Goal: Task Accomplishment & Management: Complete application form

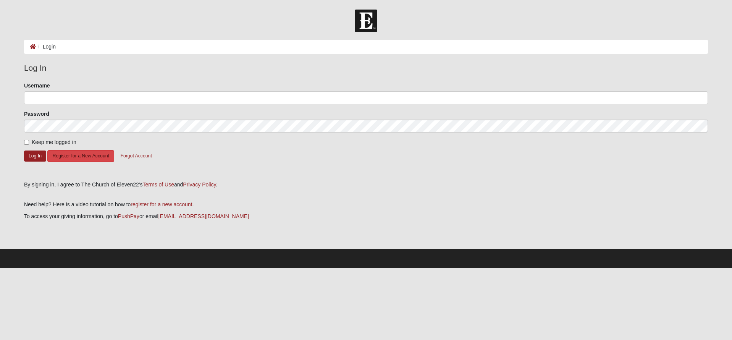
click at [83, 155] on button "Register for a New Account" at bounding box center [80, 156] width 66 height 12
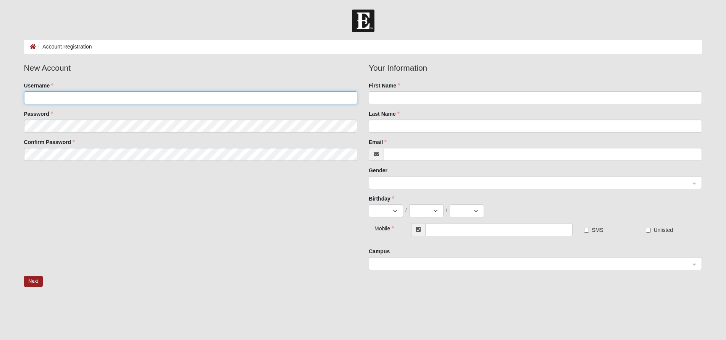
click at [128, 103] on input "Username" at bounding box center [190, 97] width 333 height 13
type input "majeidbidel"
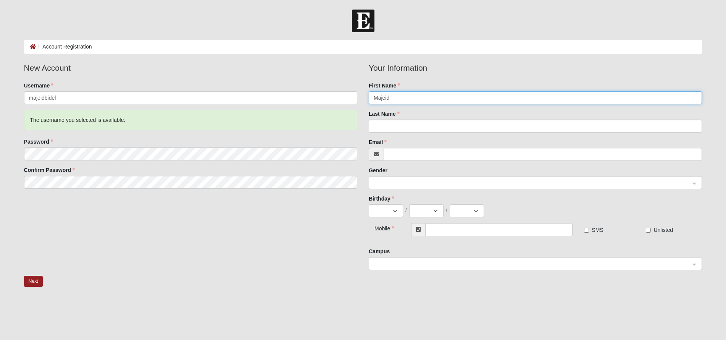
type input "Majeid"
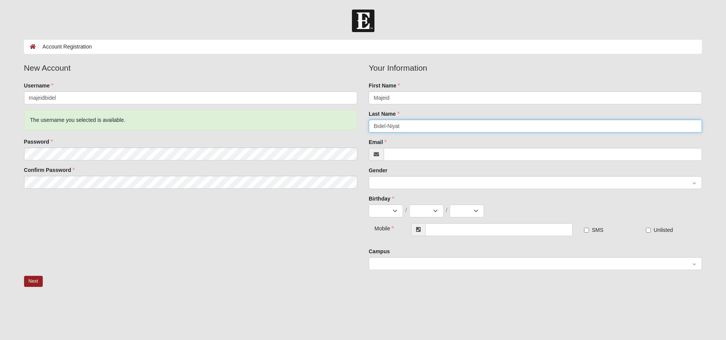
type input "Bidel-Niyat"
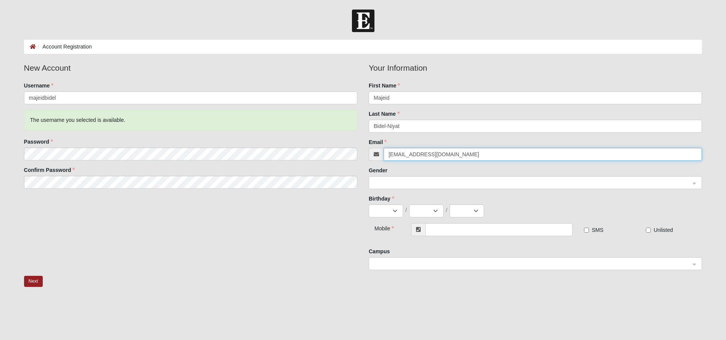
type input "northfloridaagent@gmail.com"
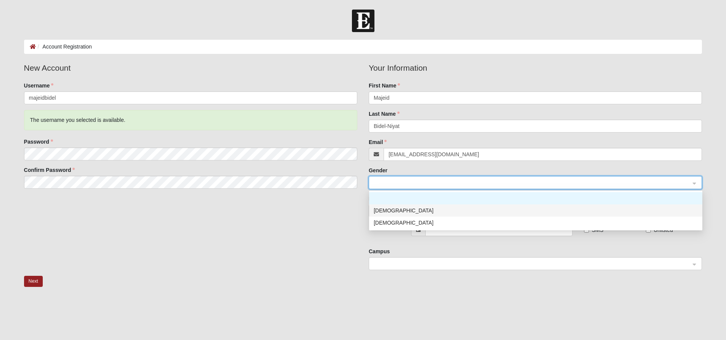
click at [410, 211] on div "Male" at bounding box center [536, 210] width 324 height 8
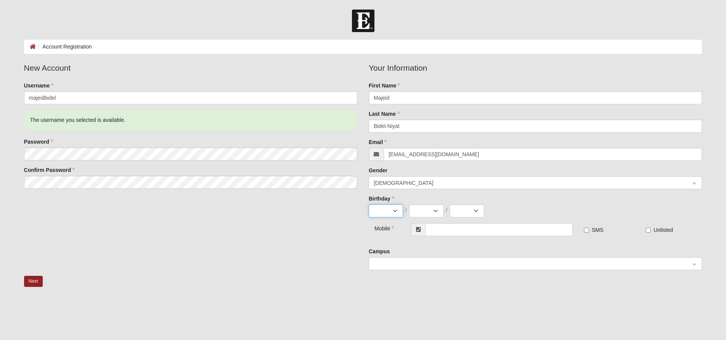
select select "9"
select select "25"
select select "1980"
drag, startPoint x: 448, startPoint y: 231, endPoint x: 458, endPoint y: 227, distance: 10.4
click at [451, 230] on input "text" at bounding box center [499, 229] width 148 height 13
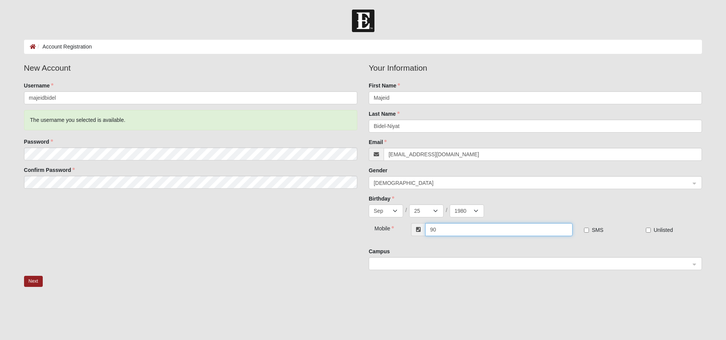
type input "9"
type input "[PHONE_NUMBER]"
click at [589, 230] on input "SMS" at bounding box center [586, 230] width 5 height 5
checkbox input "true"
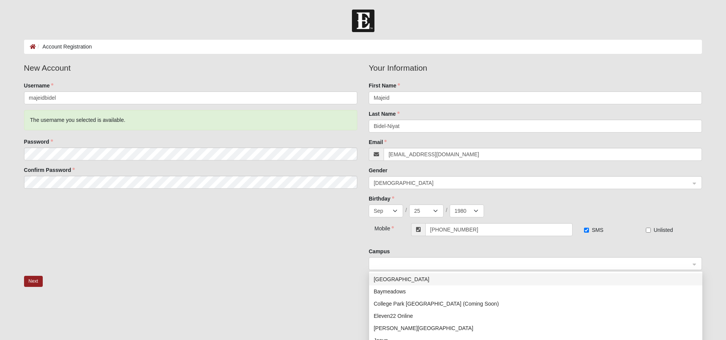
click at [489, 265] on span at bounding box center [532, 264] width 317 height 8
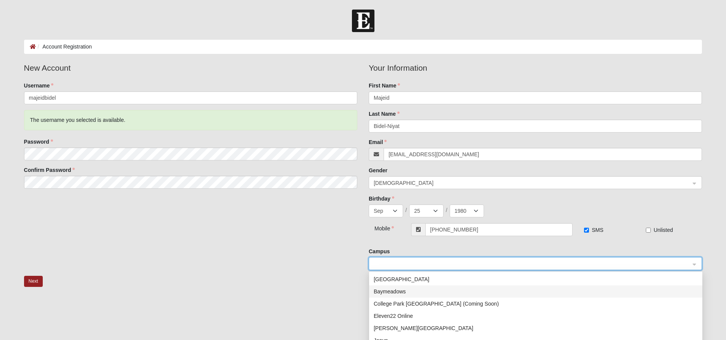
click at [431, 289] on div "Baymeadows" at bounding box center [536, 291] width 324 height 8
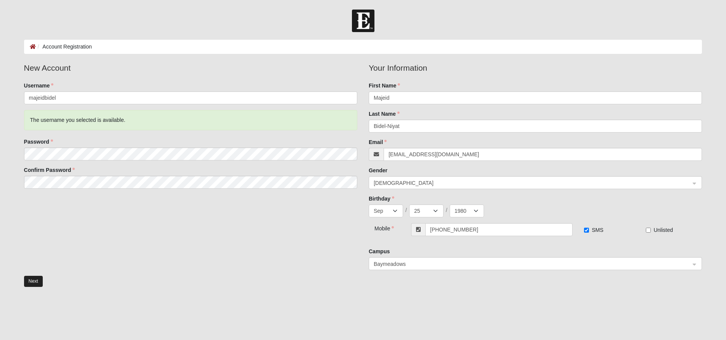
click at [36, 278] on button "Next" at bounding box center [33, 281] width 19 height 11
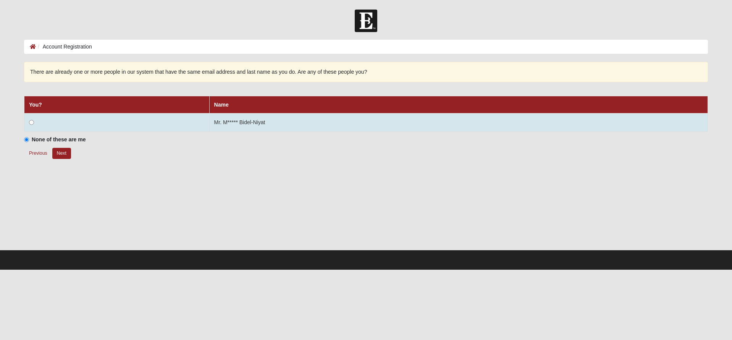
click at [39, 124] on td at bounding box center [116, 122] width 185 height 18
click at [31, 123] on input "radio" at bounding box center [31, 122] width 5 height 5
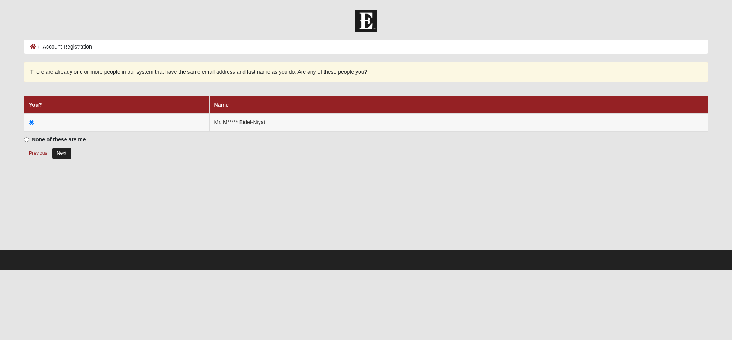
click at [66, 154] on button "Next" at bounding box center [61, 153] width 19 height 11
radio input "true"
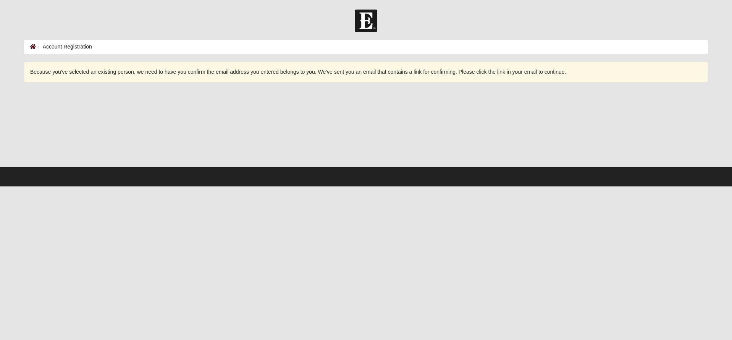
click at [31, 47] on icon at bounding box center [33, 46] width 6 height 5
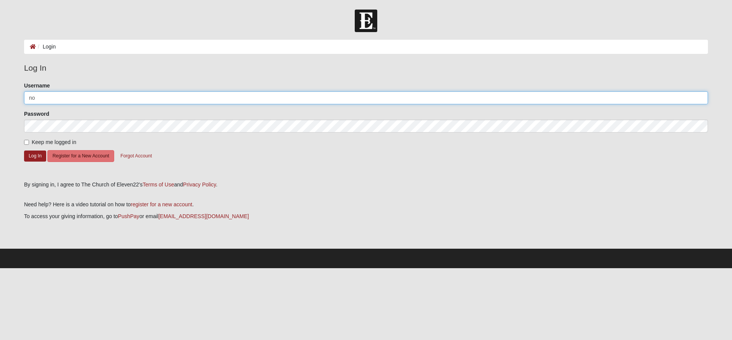
type input "n"
type input "mbidel"
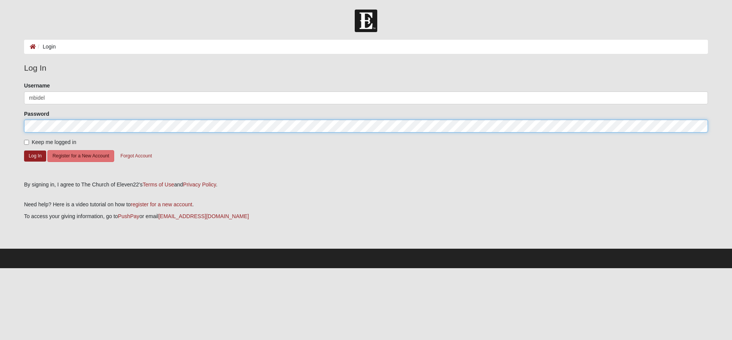
click at [35, 155] on button "Log In" at bounding box center [35, 155] width 22 height 11
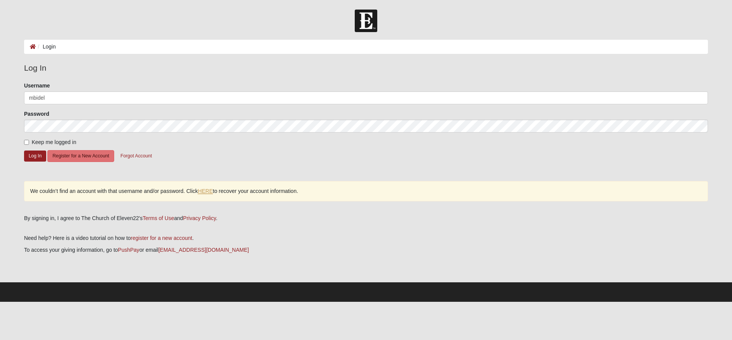
click at [208, 192] on link "HERE" at bounding box center [205, 191] width 15 height 6
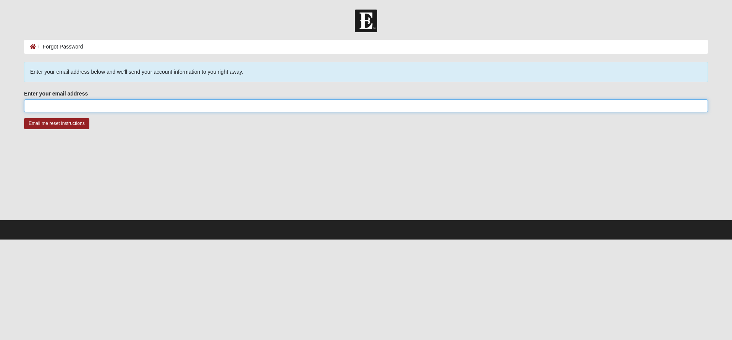
drag, startPoint x: 102, startPoint y: 108, endPoint x: 104, endPoint y: 103, distance: 5.2
click at [103, 106] on input "Enter your email address" at bounding box center [366, 105] width 684 height 13
type input "northfloridaagent@gmail.com"
click at [149, 160] on div at bounding box center [366, 181] width 684 height 76
click at [61, 117] on fieldset "Enter your email address northfloridaagent@gmail.com Enter your email address i…" at bounding box center [366, 104] width 684 height 28
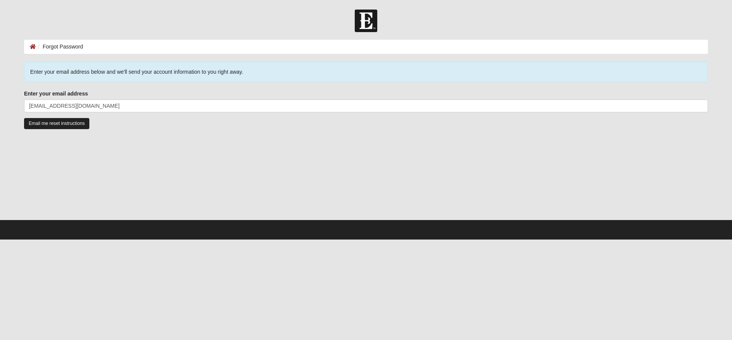
click at [63, 123] on input "Email me reset instructions" at bounding box center [56, 123] width 65 height 11
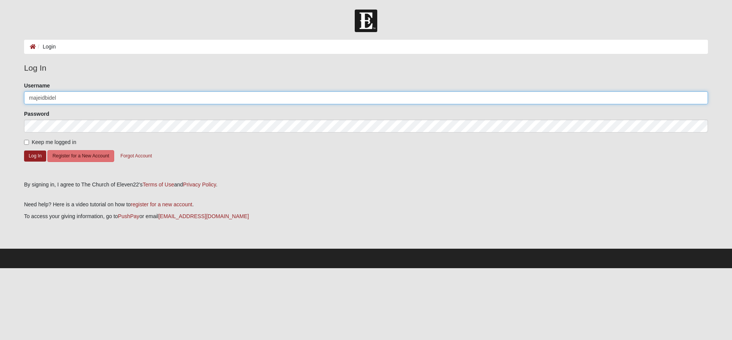
type input "majeidbidel"
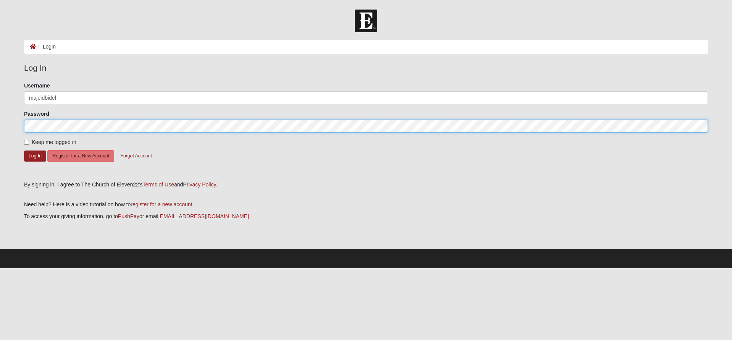
click at [35, 155] on button "Log In" at bounding box center [35, 155] width 22 height 11
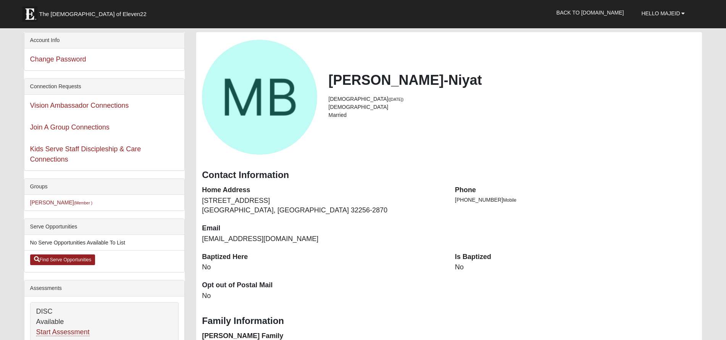
scroll to position [41, 0]
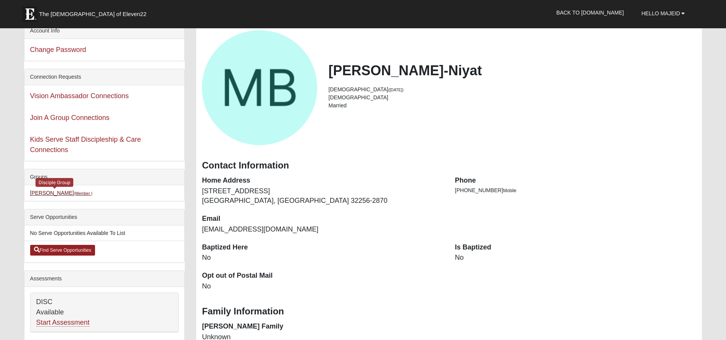
click at [74, 194] on small "(Member )" at bounding box center [83, 193] width 18 height 5
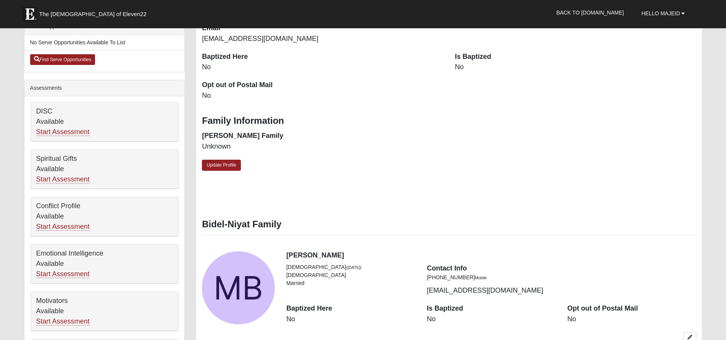
scroll to position [170, 0]
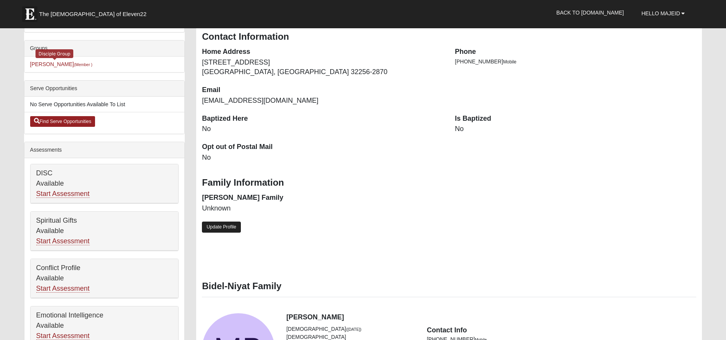
click at [225, 225] on link "Update Profile" at bounding box center [221, 226] width 39 height 11
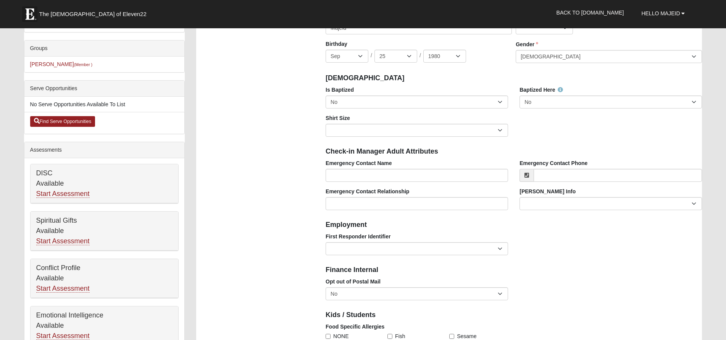
scroll to position [161, 0]
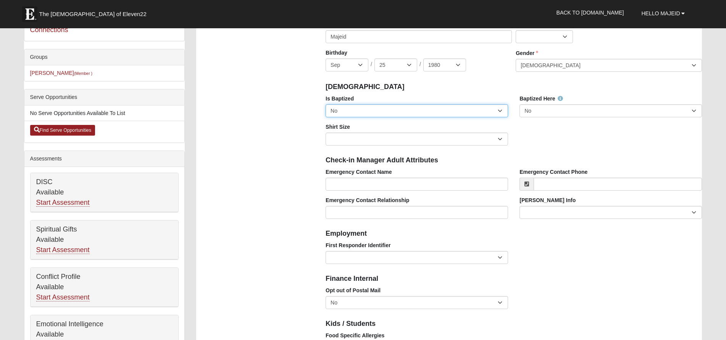
select select "True"
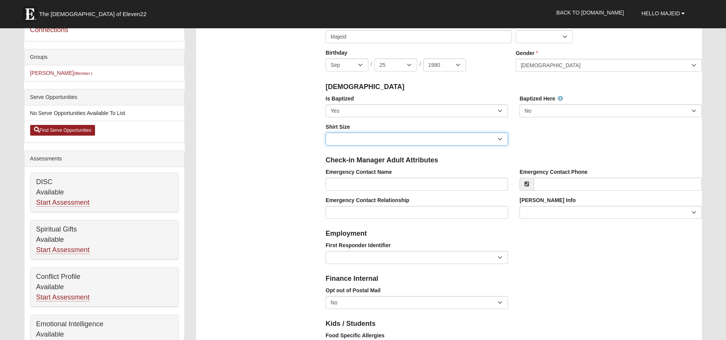
select select "Adult XXL"
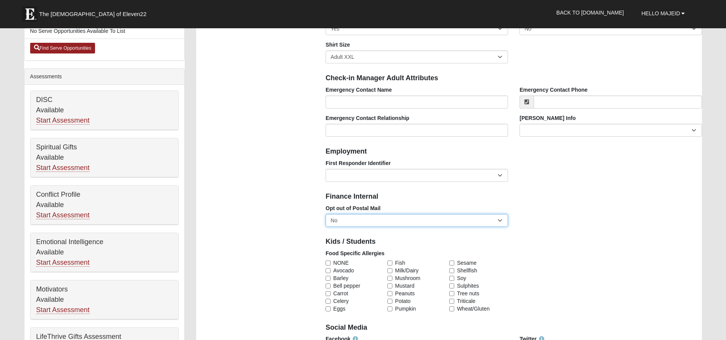
scroll to position [338, 0]
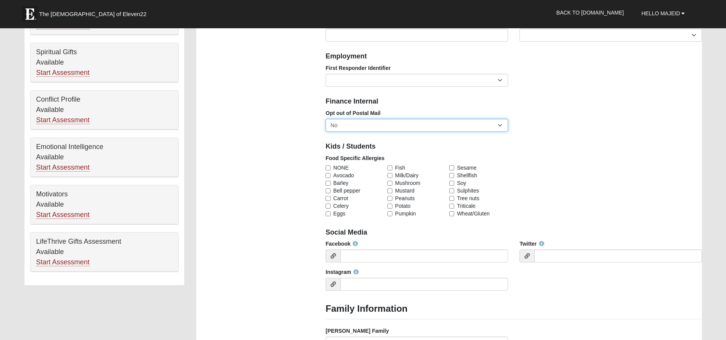
select select "True"
click at [538, 173] on div "Food Specific Allergies NONE Avocado Barley Bell pepper Carrot Celery Eggs Fish…" at bounding box center [514, 188] width 388 height 69
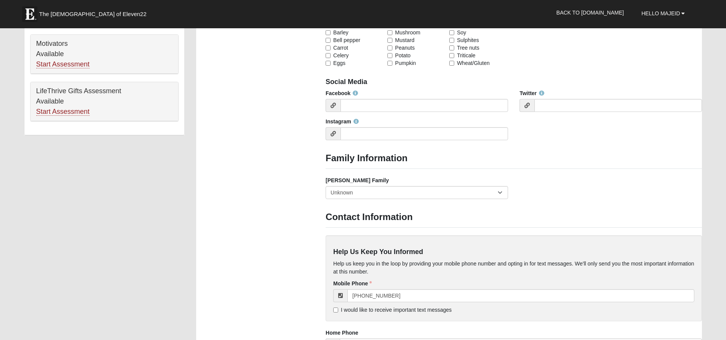
scroll to position [550, 0]
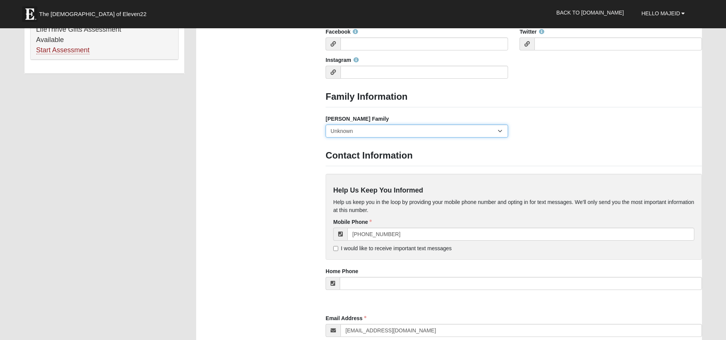
select select "2891"
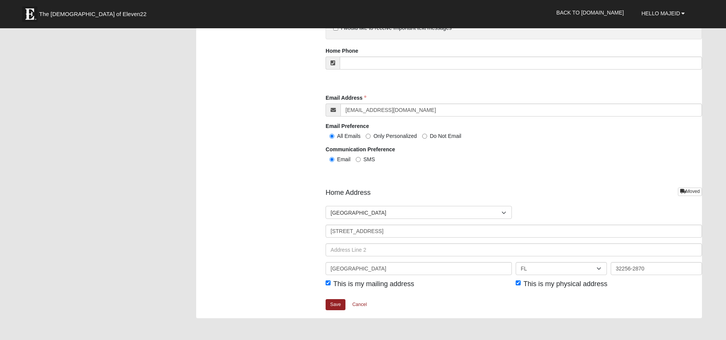
scroll to position [757, 0]
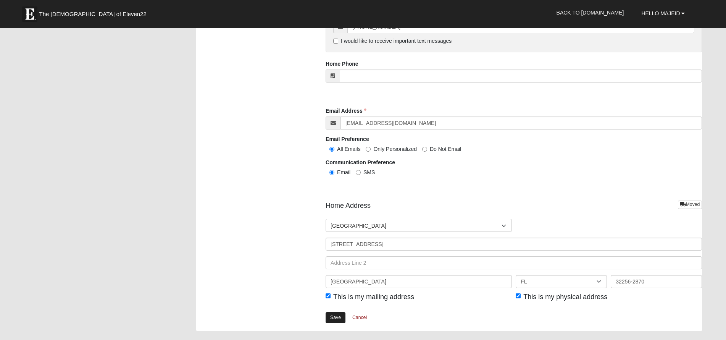
click at [331, 316] on link "Save" at bounding box center [336, 317] width 20 height 11
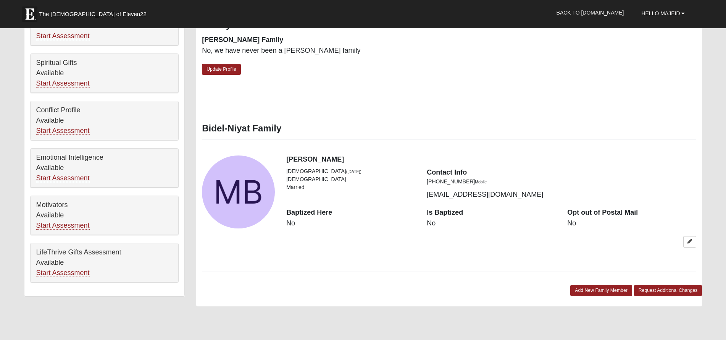
scroll to position [178, 0]
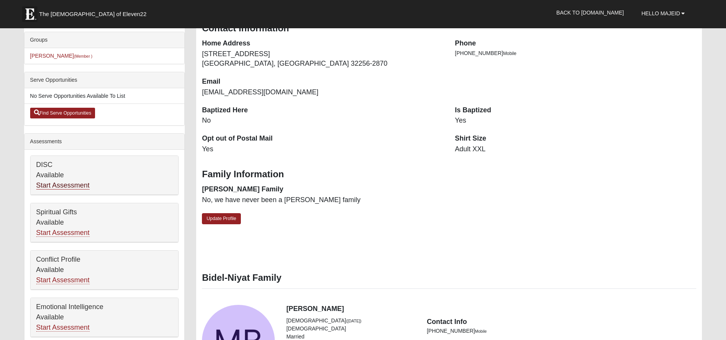
click at [67, 184] on link "Start Assessment" at bounding box center [62, 185] width 53 height 8
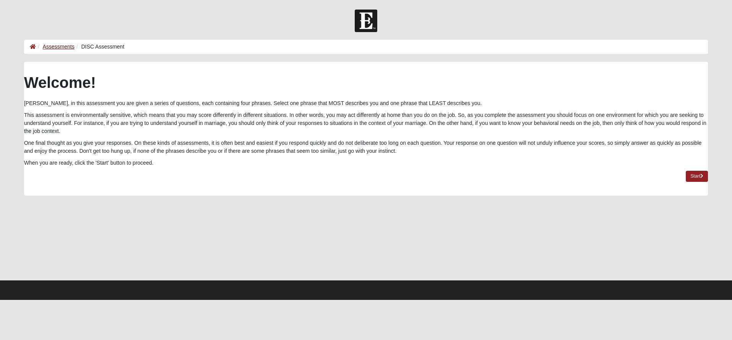
click at [57, 47] on link "Assessments" at bounding box center [59, 47] width 32 height 6
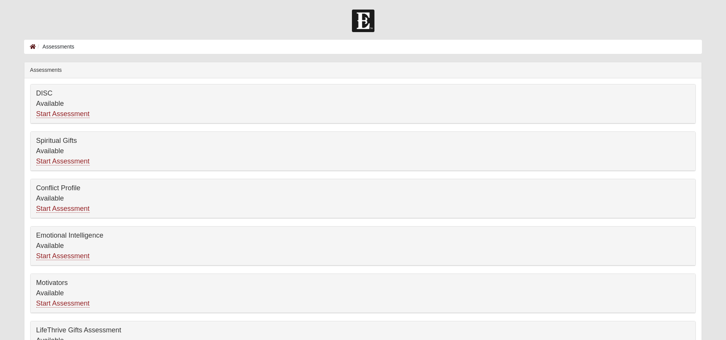
click at [31, 47] on icon at bounding box center [33, 46] width 6 height 5
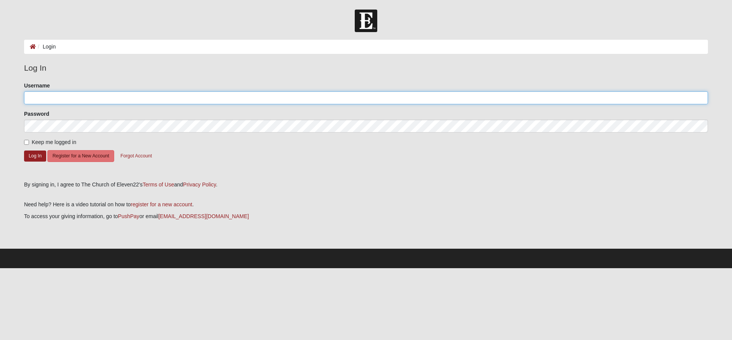
click at [128, 96] on input "Username" at bounding box center [366, 97] width 684 height 13
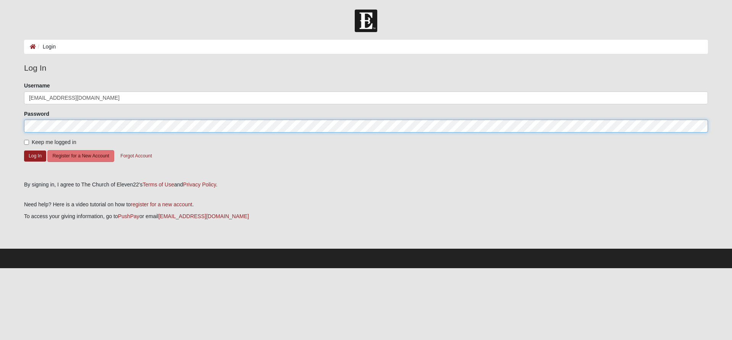
click at [35, 155] on button "Log In" at bounding box center [35, 155] width 22 height 11
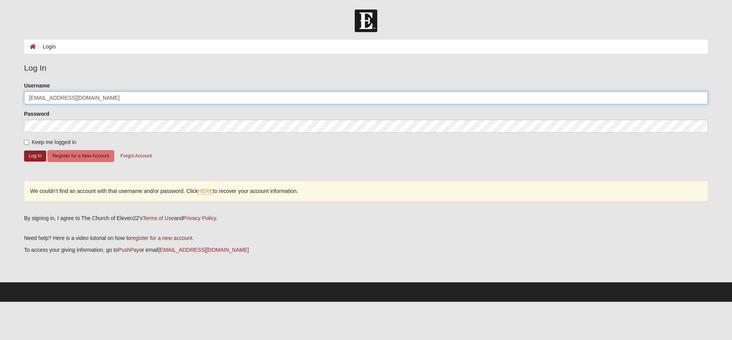
drag, startPoint x: 97, startPoint y: 96, endPoint x: -23, endPoint y: 94, distance: 119.9
click at [0, 94] on html "Hello Majeid My Account Log Out Login Login Error" at bounding box center [366, 151] width 732 height 302
type input "majeidbidel"
click at [35, 155] on button "Log In" at bounding box center [35, 155] width 22 height 11
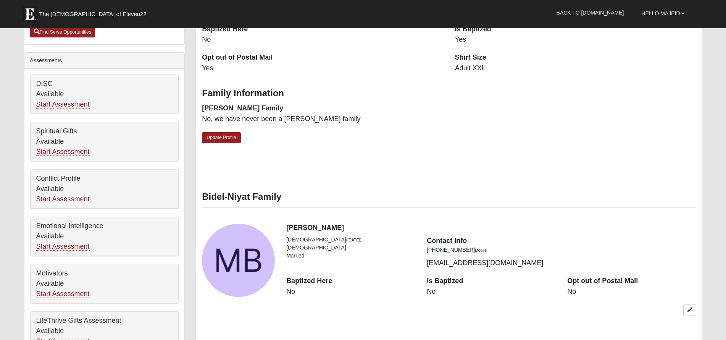
scroll to position [344, 0]
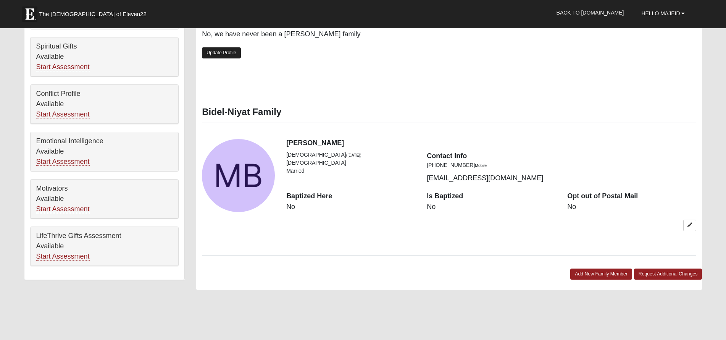
click at [228, 47] on link "Update Profile" at bounding box center [221, 52] width 39 height 11
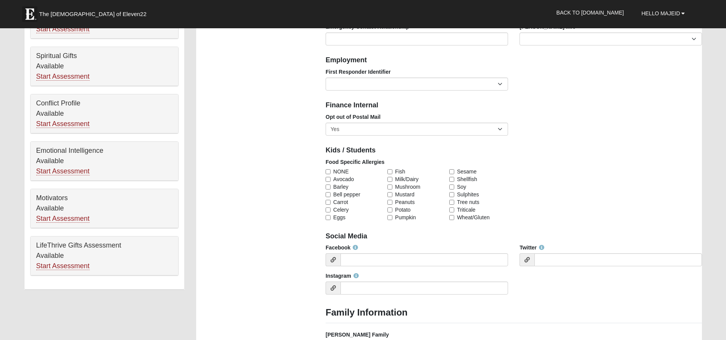
scroll to position [0, 0]
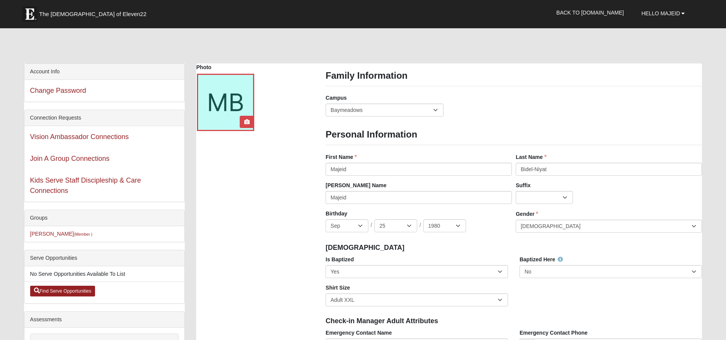
click at [228, 101] on div at bounding box center [225, 102] width 57 height 57
click at [245, 119] on icon at bounding box center [246, 121] width 5 height 5
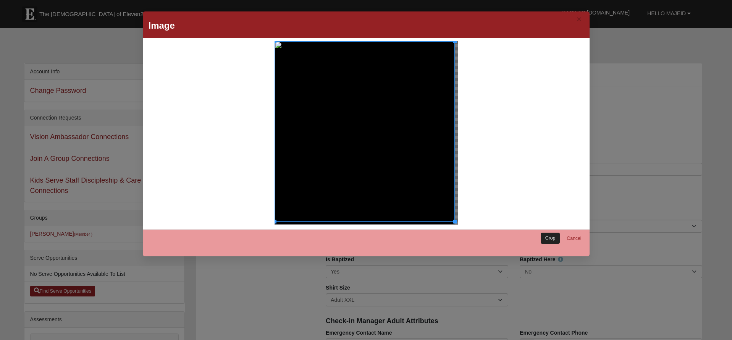
click at [543, 237] on link "Crop" at bounding box center [550, 238] width 19 height 11
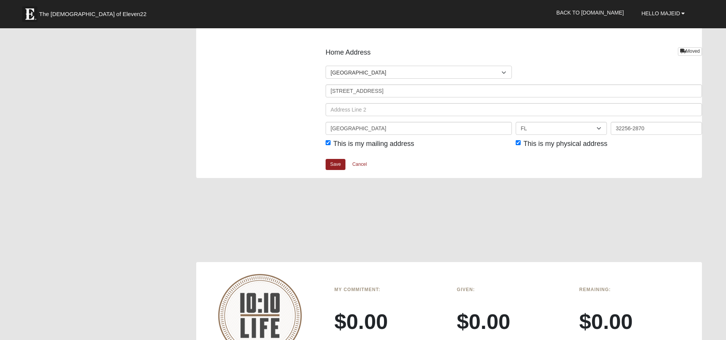
scroll to position [808, 0]
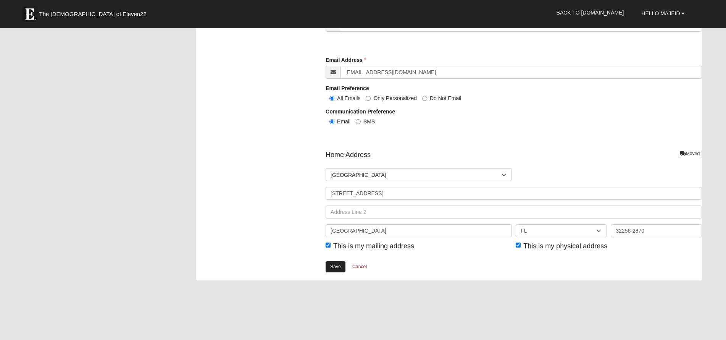
click at [334, 262] on link "Save" at bounding box center [336, 266] width 20 height 11
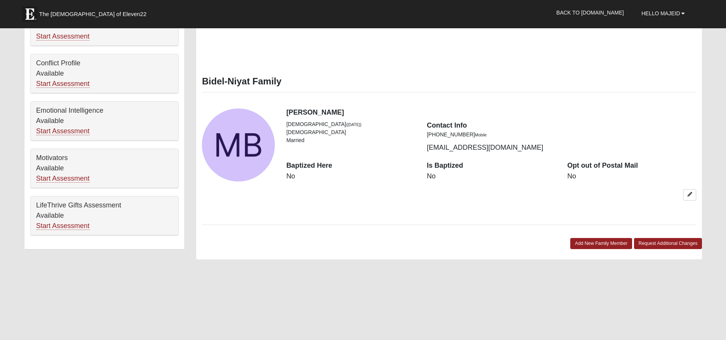
scroll to position [373, 0]
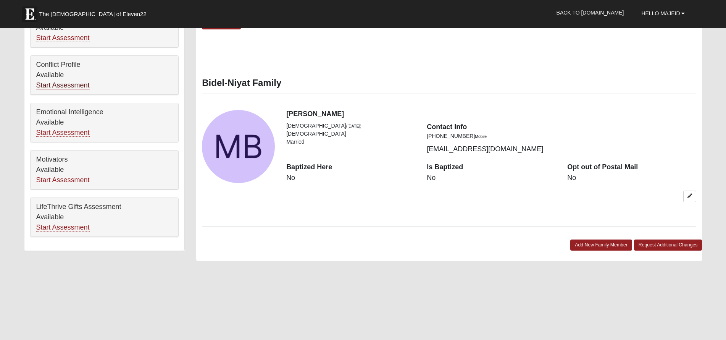
click at [86, 85] on link "Start Assessment" at bounding box center [62, 85] width 53 height 8
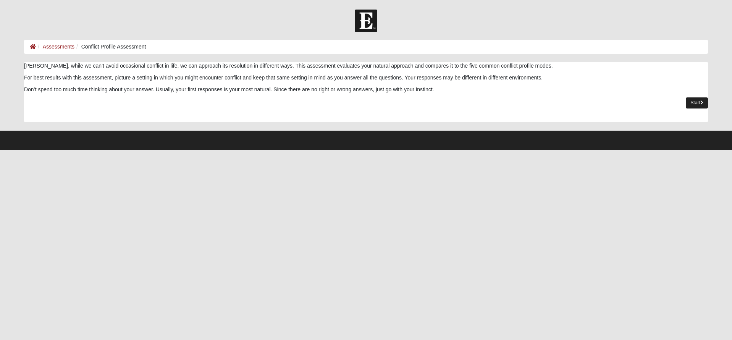
click at [698, 102] on link "Start" at bounding box center [697, 102] width 22 height 11
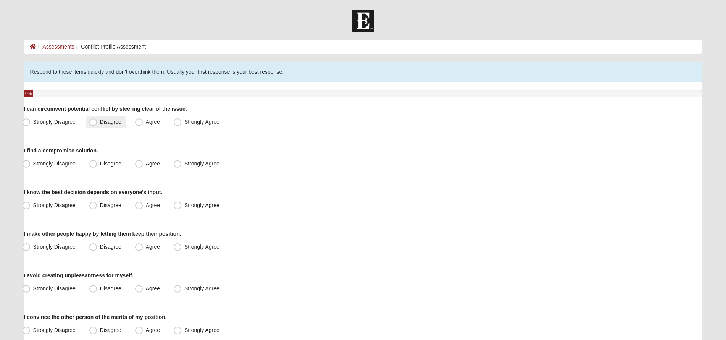
click at [96, 126] on label "Disagree" at bounding box center [106, 122] width 40 height 12
click at [96, 124] on input "Disagree" at bounding box center [94, 122] width 5 height 5
radio input "true"
click at [151, 162] on span "Agree" at bounding box center [153, 163] width 14 height 6
click at [143, 162] on input "Agree" at bounding box center [140, 163] width 5 height 5
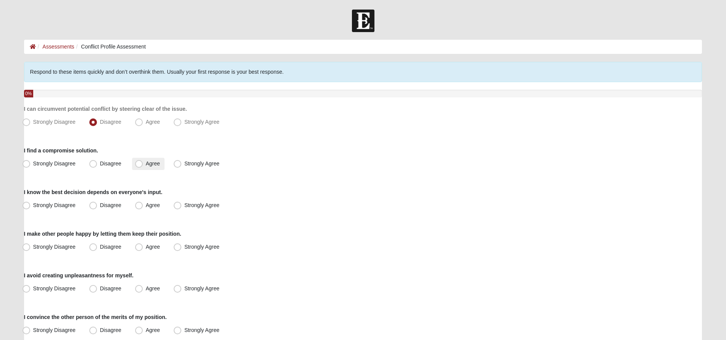
radio input "true"
click at [146, 205] on span "Agree" at bounding box center [153, 205] width 14 height 6
click at [142, 205] on input "Agree" at bounding box center [140, 205] width 5 height 5
radio input "true"
click at [100, 245] on span "Disagree" at bounding box center [110, 247] width 21 height 6
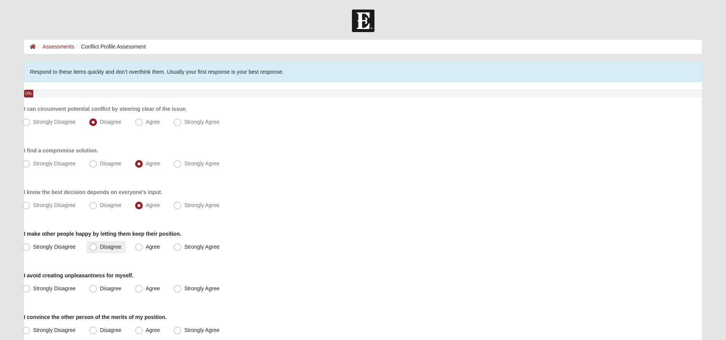
click at [95, 245] on input "Disagree" at bounding box center [94, 246] width 5 height 5
radio input "true"
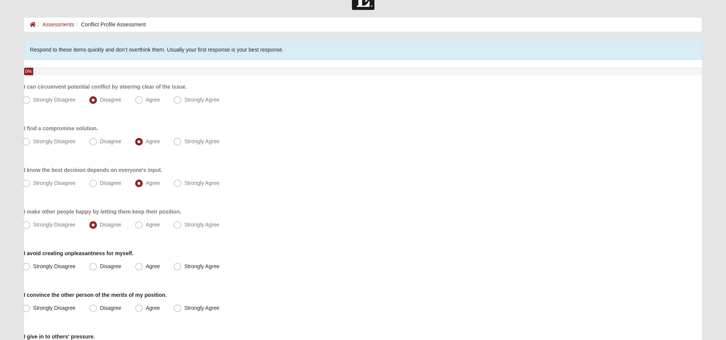
scroll to position [36, 0]
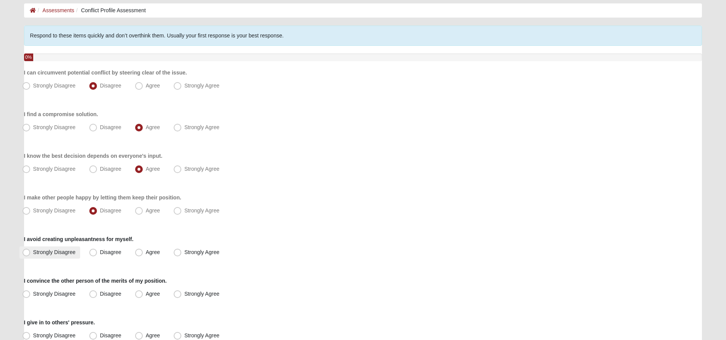
click at [33, 254] on span "Strongly Disagree" at bounding box center [54, 252] width 42 height 6
click at [29, 254] on input "Strongly Disagree" at bounding box center [28, 252] width 5 height 5
radio input "true"
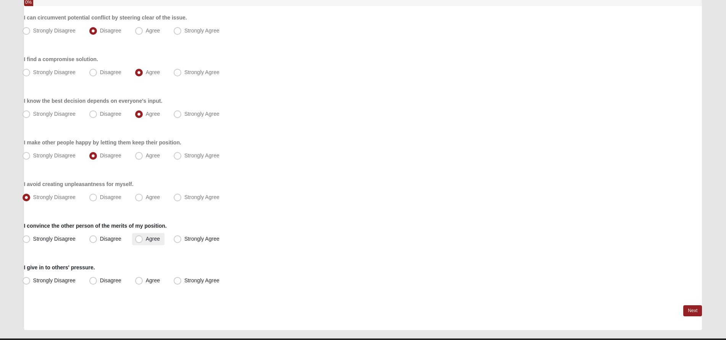
click at [146, 239] on span "Agree" at bounding box center [153, 239] width 14 height 6
click at [140, 239] on input "Agree" at bounding box center [140, 238] width 5 height 5
radio input "true"
click at [33, 280] on span "Strongly Disagree" at bounding box center [54, 280] width 42 height 6
click at [27, 280] on input "Strongly Disagree" at bounding box center [28, 280] width 5 height 5
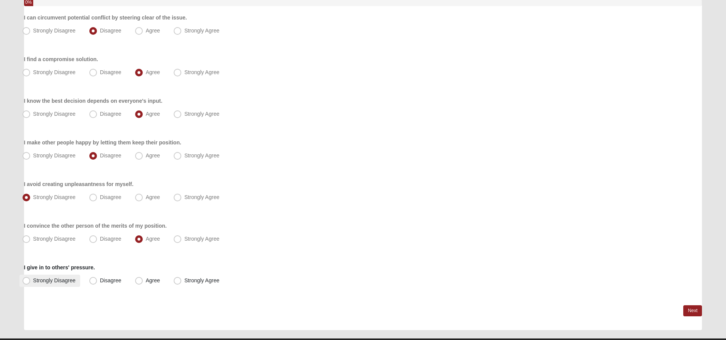
radio input "true"
click at [693, 310] on link "Next" at bounding box center [692, 310] width 19 height 11
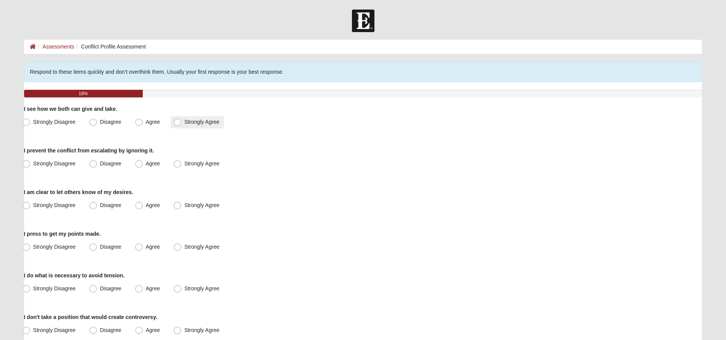
click at [173, 122] on label "Strongly Agree" at bounding box center [197, 122] width 53 height 12
click at [177, 122] on input "Strongly Agree" at bounding box center [179, 122] width 5 height 5
radio input "true"
click at [33, 165] on span "Strongly Disagree" at bounding box center [54, 163] width 42 height 6
click at [29, 165] on input "Strongly Disagree" at bounding box center [28, 163] width 5 height 5
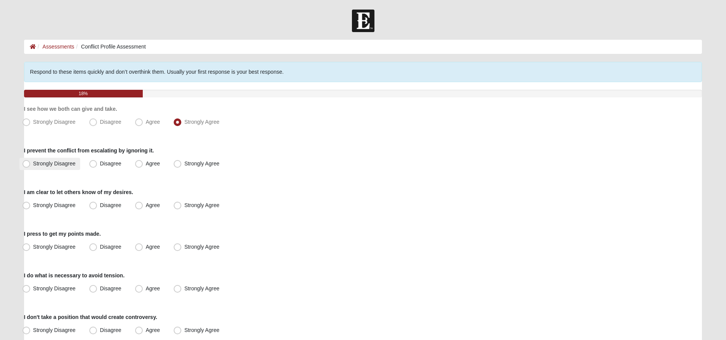
radio input "true"
click at [184, 205] on span "Strongly Agree" at bounding box center [201, 205] width 35 height 6
click at [177, 205] on input "Strongly Agree" at bounding box center [179, 205] width 5 height 5
radio input "true"
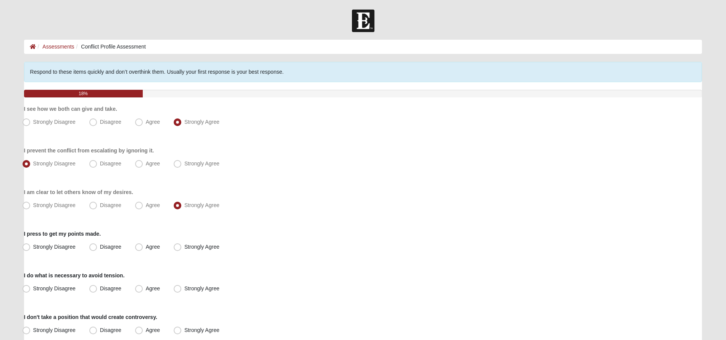
scroll to position [11, 0]
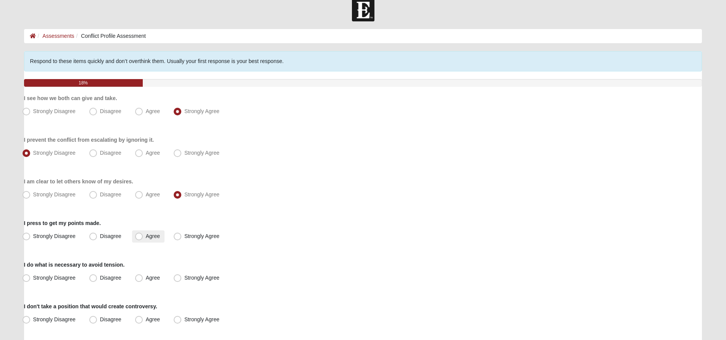
click at [146, 235] on span "Agree" at bounding box center [153, 236] width 14 height 6
click at [141, 235] on input "Agree" at bounding box center [140, 236] width 5 height 5
radio input "true"
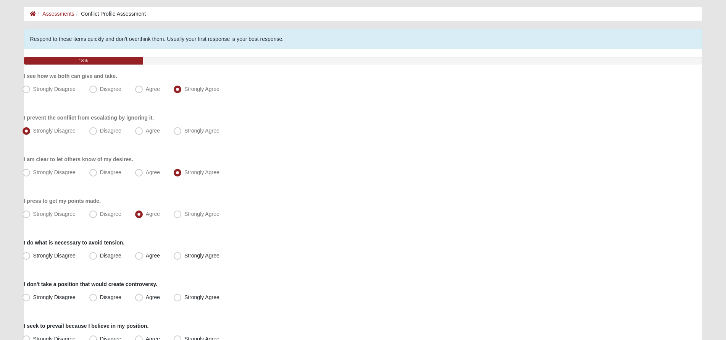
scroll to position [67, 0]
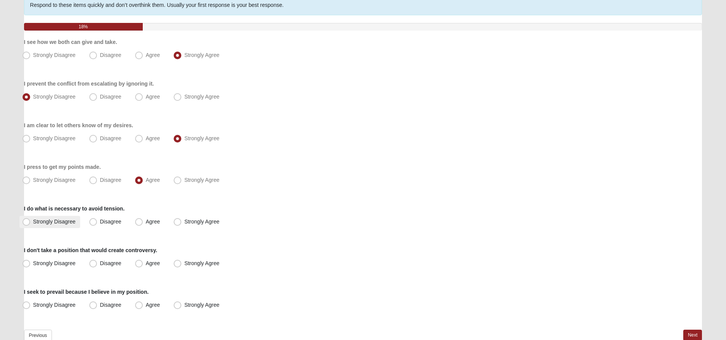
click at [33, 224] on span "Strongly Disagree" at bounding box center [54, 221] width 42 height 6
click at [31, 224] on input "Strongly Disagree" at bounding box center [28, 221] width 5 height 5
radio input "true"
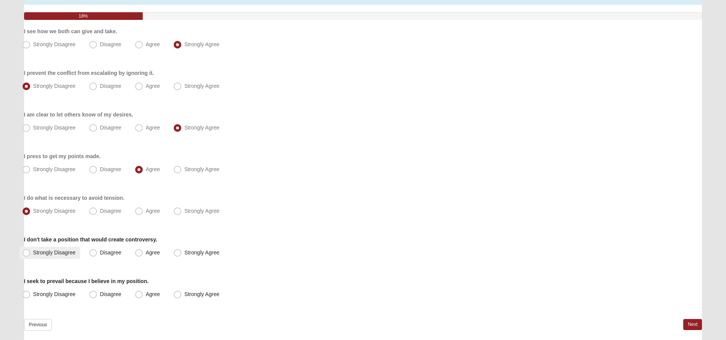
click at [33, 251] on span "Strongly Disagree" at bounding box center [54, 252] width 42 height 6
click at [31, 251] on input "Strongly Disagree" at bounding box center [28, 252] width 5 height 5
radio input "true"
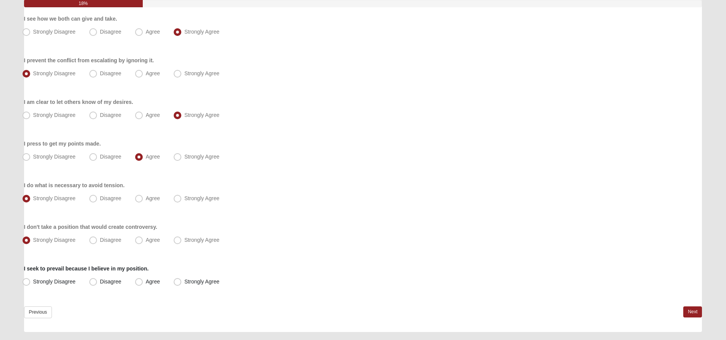
scroll to position [110, 0]
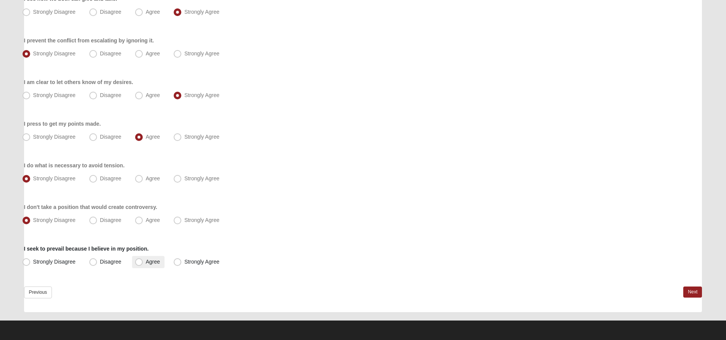
click at [146, 260] on span "Agree" at bounding box center [153, 261] width 14 height 6
click at [138, 260] on input "Agree" at bounding box center [140, 261] width 5 height 5
radio input "true"
click at [696, 292] on link "Next" at bounding box center [692, 291] width 19 height 11
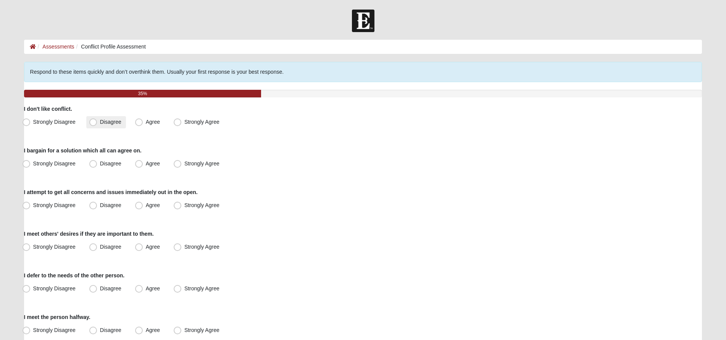
click at [100, 123] on span "Disagree" at bounding box center [110, 122] width 21 height 6
click at [92, 123] on input "Disagree" at bounding box center [94, 122] width 5 height 5
radio input "true"
click at [146, 124] on span "Agree" at bounding box center [153, 122] width 14 height 6
click at [139, 124] on input "Agree" at bounding box center [140, 122] width 5 height 5
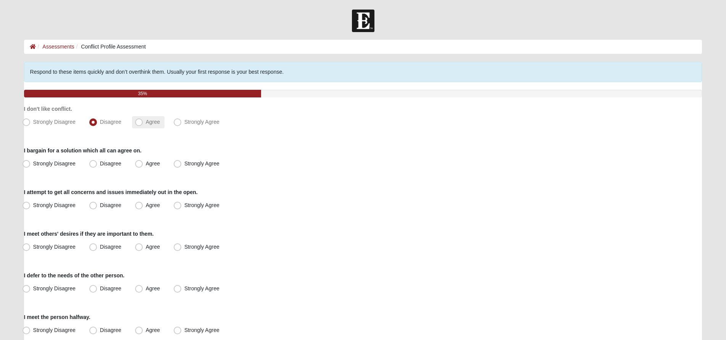
radio input "true"
click at [99, 124] on label "Disagree" at bounding box center [106, 122] width 40 height 12
click at [97, 124] on input "Disagree" at bounding box center [94, 122] width 5 height 5
radio input "true"
click at [100, 162] on span "Disagree" at bounding box center [110, 163] width 21 height 6
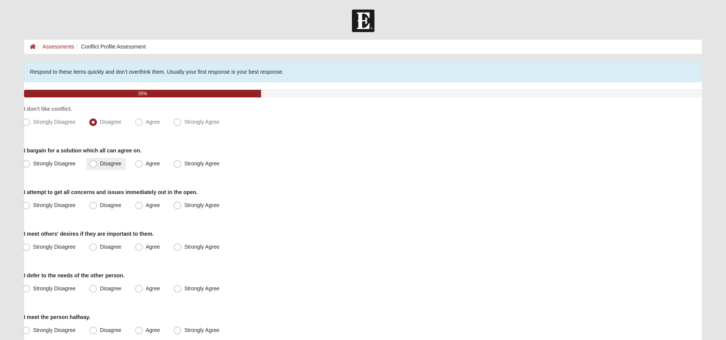
click at [97, 162] on input "Disagree" at bounding box center [94, 163] width 5 height 5
radio input "true"
click at [100, 205] on span "Disagree" at bounding box center [110, 205] width 21 height 6
click at [95, 205] on input "Disagree" at bounding box center [94, 205] width 5 height 5
radio input "true"
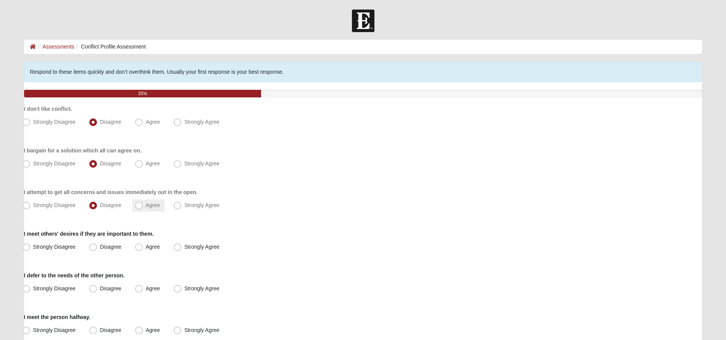
click at [146, 206] on span "Agree" at bounding box center [153, 205] width 14 height 6
click at [138, 206] on input "Agree" at bounding box center [140, 205] width 5 height 5
radio input "true"
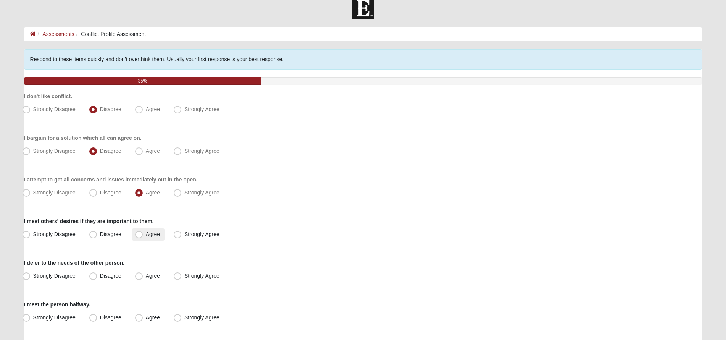
click at [146, 235] on span "Agree" at bounding box center [153, 234] width 14 height 6
click at [139, 235] on input "Agree" at bounding box center [140, 234] width 5 height 5
radio input "true"
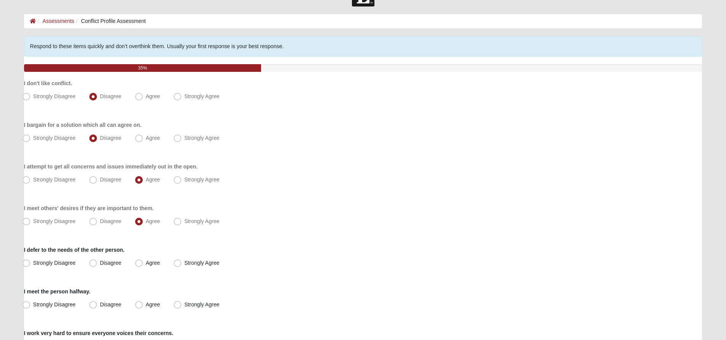
scroll to position [27, 0]
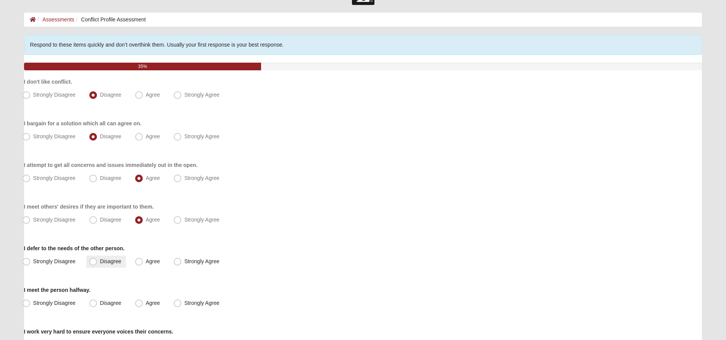
click at [100, 263] on span "Disagree" at bounding box center [110, 261] width 21 height 6
click at [96, 263] on input "Disagree" at bounding box center [94, 261] width 5 height 5
radio input "true"
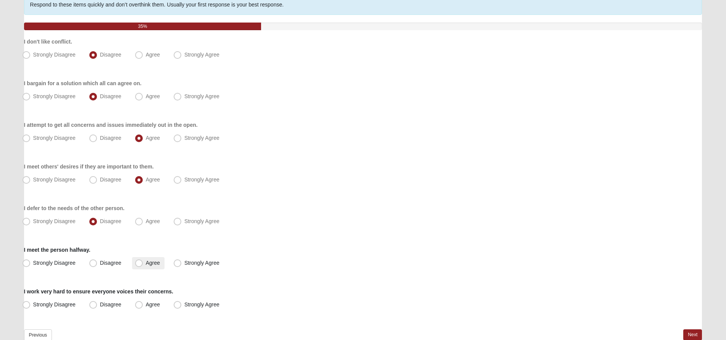
click at [144, 259] on label "Agree" at bounding box center [148, 263] width 32 height 12
click at [143, 260] on input "Agree" at bounding box center [140, 262] width 5 height 5
radio input "true"
click at [146, 304] on span "Agree" at bounding box center [153, 304] width 14 height 6
click at [141, 304] on input "Agree" at bounding box center [140, 304] width 5 height 5
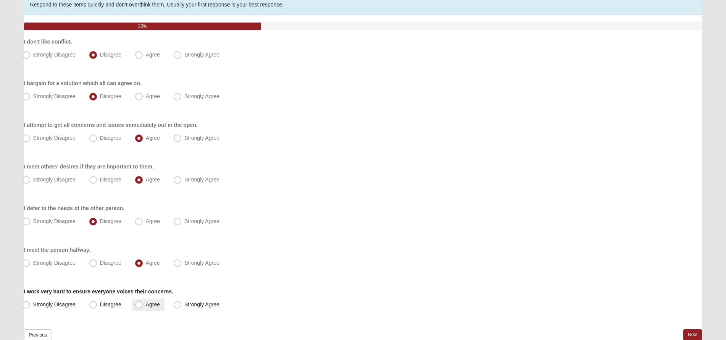
radio input "true"
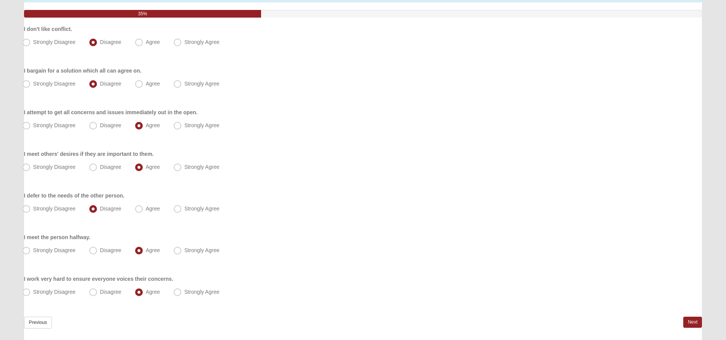
scroll to position [110, 0]
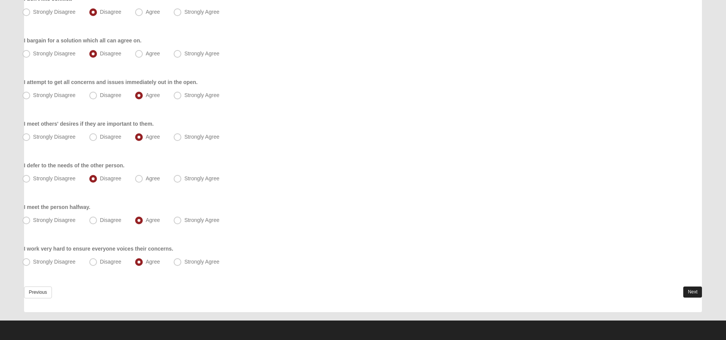
click at [694, 292] on link "Next" at bounding box center [692, 291] width 19 height 11
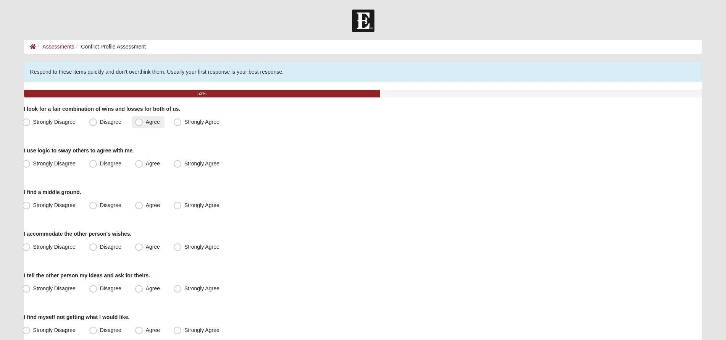
click at [146, 121] on span "Agree" at bounding box center [153, 122] width 14 height 6
click at [139, 121] on input "Agree" at bounding box center [140, 122] width 5 height 5
radio input "true"
click at [184, 165] on span "Strongly Agree" at bounding box center [201, 163] width 35 height 6
click at [177, 165] on input "Strongly Agree" at bounding box center [179, 163] width 5 height 5
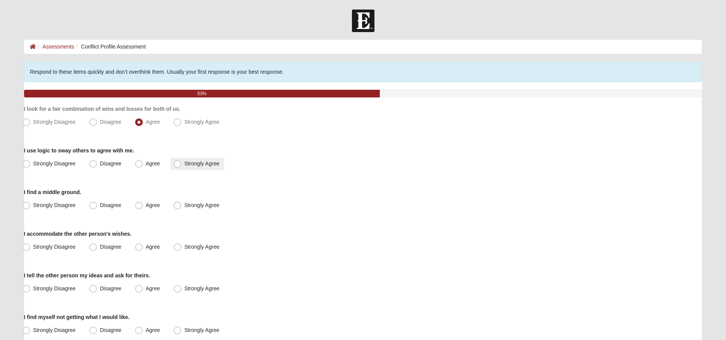
radio input "true"
click at [146, 206] on span "Agree" at bounding box center [153, 205] width 14 height 6
click at [138, 206] on input "Agree" at bounding box center [140, 205] width 5 height 5
radio input "true"
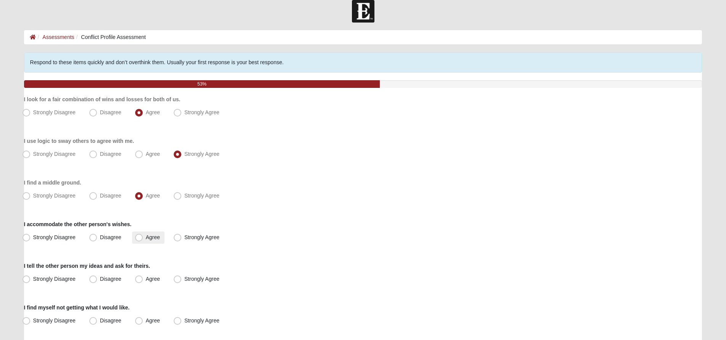
click at [146, 236] on span "Agree" at bounding box center [153, 237] width 14 height 6
click at [139, 236] on input "Agree" at bounding box center [140, 237] width 5 height 5
radio input "true"
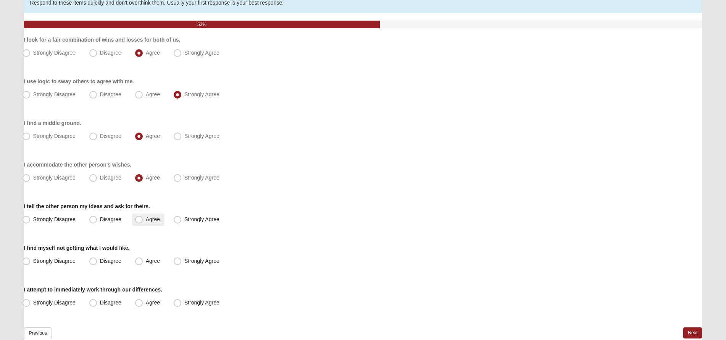
click at [146, 218] on span "Agree" at bounding box center [153, 219] width 14 height 6
click at [140, 218] on input "Agree" at bounding box center [140, 219] width 5 height 5
radio input "true"
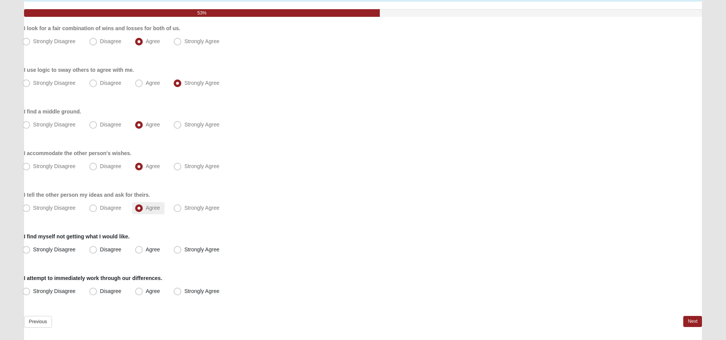
scroll to position [103, 0]
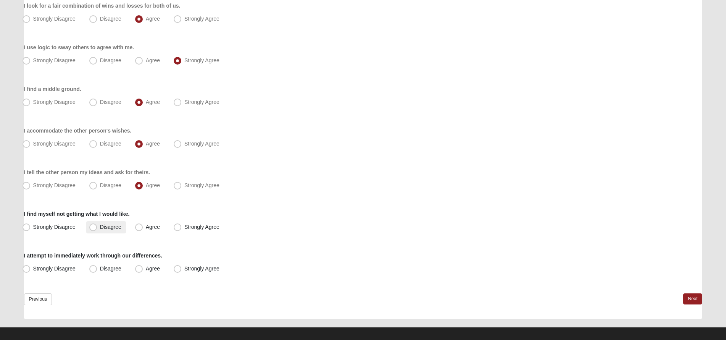
click at [100, 226] on span "Disagree" at bounding box center [110, 227] width 21 height 6
click at [95, 226] on input "Disagree" at bounding box center [94, 226] width 5 height 5
radio input "true"
click at [101, 270] on span "Disagree" at bounding box center [110, 268] width 21 height 6
click at [97, 270] on input "Disagree" at bounding box center [94, 268] width 5 height 5
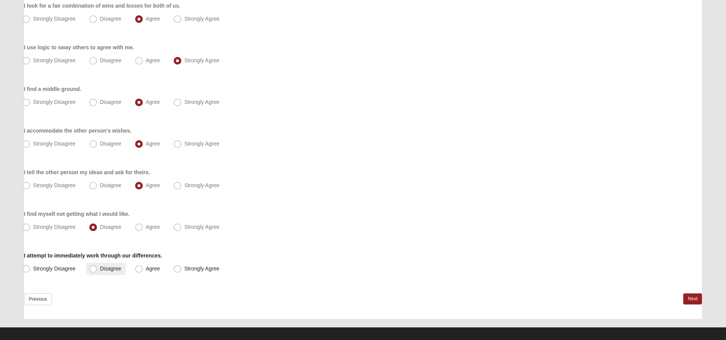
radio input "true"
drag, startPoint x: 690, startPoint y: 297, endPoint x: 685, endPoint y: 297, distance: 4.6
click at [689, 297] on link "Next" at bounding box center [692, 298] width 19 height 11
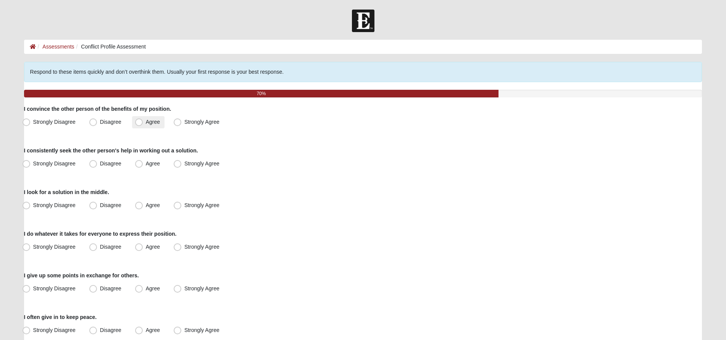
click at [146, 121] on span "Agree" at bounding box center [153, 122] width 14 height 6
click at [140, 121] on input "Agree" at bounding box center [140, 122] width 5 height 5
radio input "true"
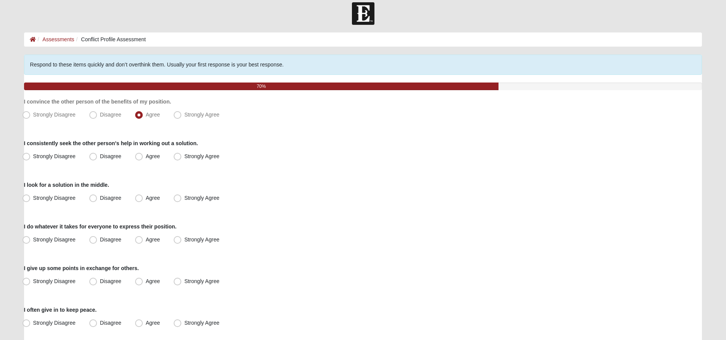
scroll to position [26, 0]
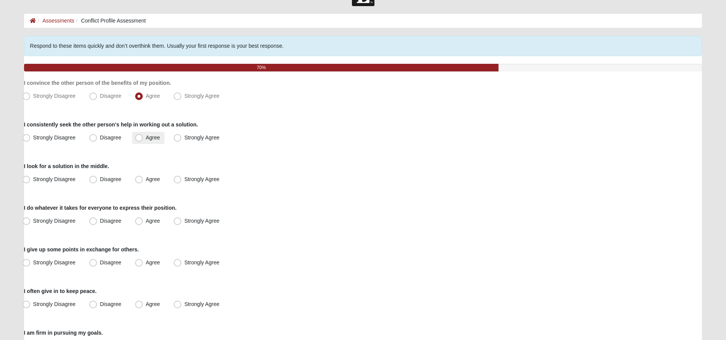
click at [146, 137] on span "Agree" at bounding box center [153, 137] width 14 height 6
click at [140, 137] on input "Agree" at bounding box center [140, 137] width 5 height 5
radio input "true"
click at [146, 178] on span "Agree" at bounding box center [153, 179] width 14 height 6
click at [138, 178] on input "Agree" at bounding box center [140, 179] width 5 height 5
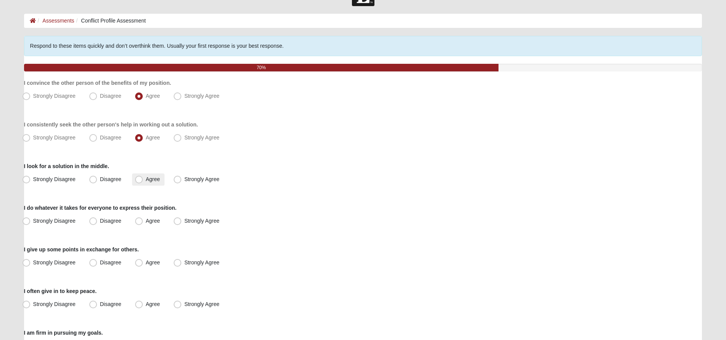
radio input "true"
click at [146, 221] on span "Agree" at bounding box center [153, 221] width 14 height 6
click at [139, 221] on input "Agree" at bounding box center [140, 220] width 5 height 5
radio input "true"
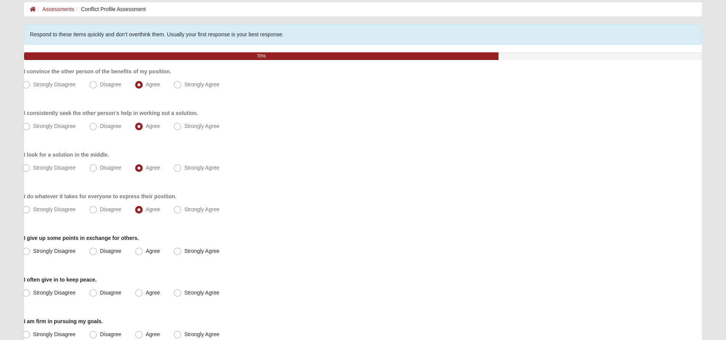
scroll to position [62, 0]
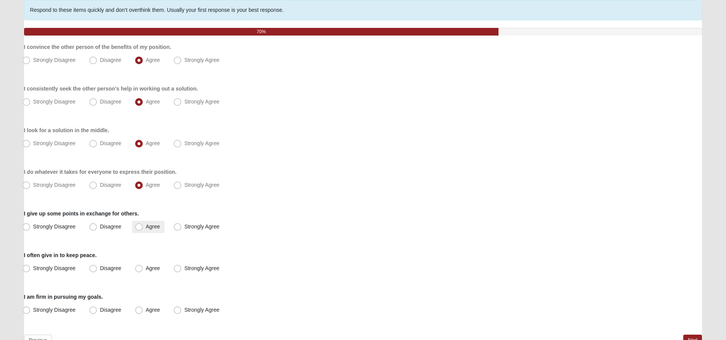
click at [146, 224] on span "Agree" at bounding box center [153, 226] width 14 height 6
click at [141, 224] on input "Agree" at bounding box center [140, 226] width 5 height 5
radio input "true"
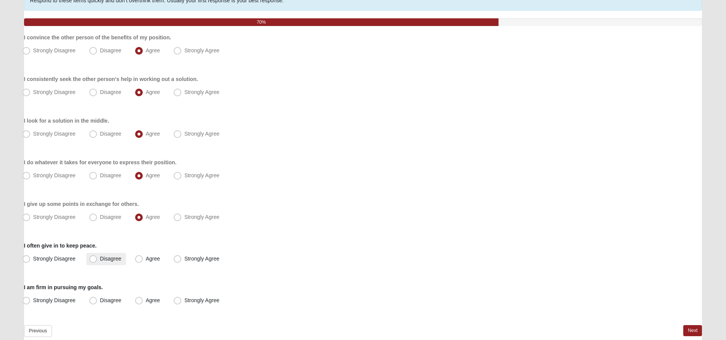
click at [100, 259] on span "Disagree" at bounding box center [110, 258] width 21 height 6
click at [93, 259] on input "Disagree" at bounding box center [94, 258] width 5 height 5
radio input "true"
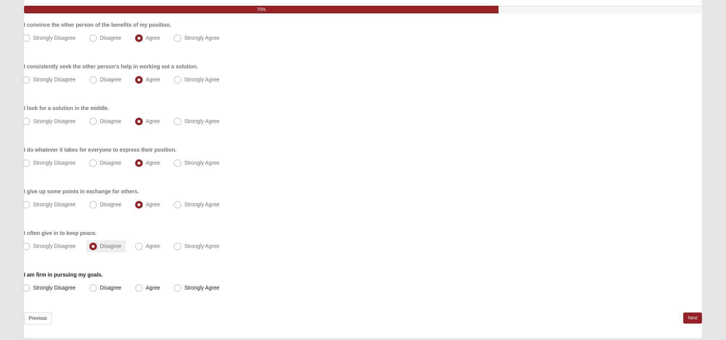
scroll to position [110, 0]
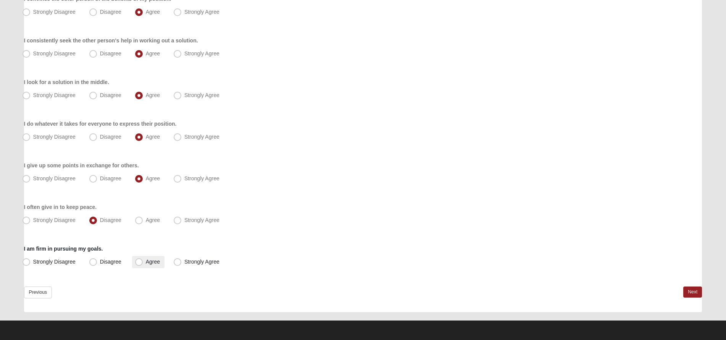
click at [144, 262] on label "Agree" at bounding box center [148, 262] width 32 height 12
click at [143, 262] on input "Agree" at bounding box center [140, 261] width 5 height 5
radio input "true"
click at [688, 289] on link "Next" at bounding box center [692, 291] width 19 height 11
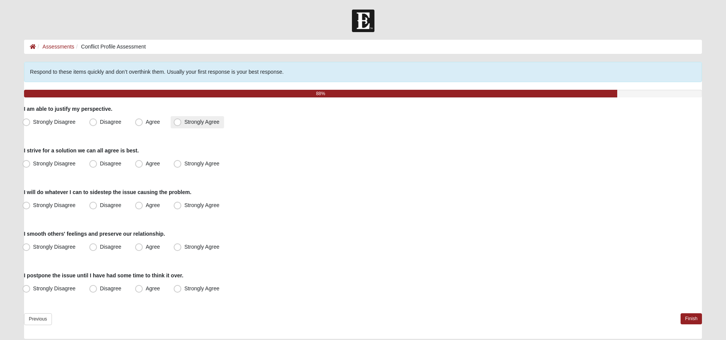
click at [184, 123] on span "Strongly Agree" at bounding box center [201, 122] width 35 height 6
click at [181, 123] on input "Strongly Agree" at bounding box center [179, 122] width 5 height 5
radio input "true"
click at [146, 164] on span "Agree" at bounding box center [153, 163] width 14 height 6
click at [140, 164] on input "Agree" at bounding box center [140, 163] width 5 height 5
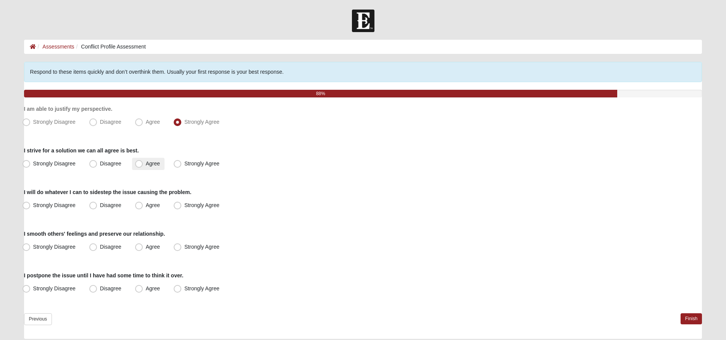
radio input "true"
click at [35, 207] on span "Strongly Disagree" at bounding box center [54, 205] width 42 height 6
click at [31, 207] on input "Strongly Disagree" at bounding box center [28, 205] width 5 height 5
radio input "true"
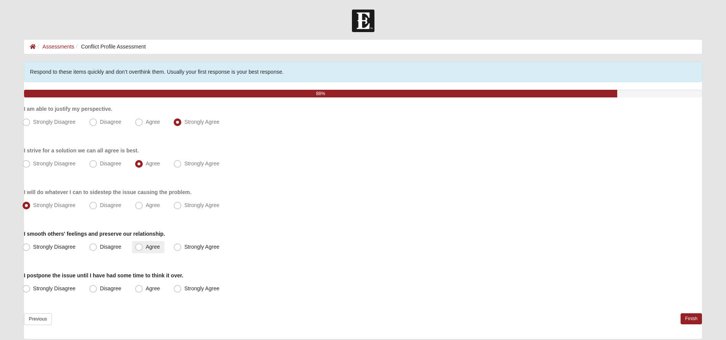
click at [146, 246] on span "Agree" at bounding box center [153, 247] width 14 height 6
click at [142, 246] on input "Agree" at bounding box center [140, 246] width 5 height 5
radio input "true"
click at [134, 288] on label "Agree" at bounding box center [148, 289] width 32 height 12
click at [138, 288] on input "Agree" at bounding box center [140, 288] width 5 height 5
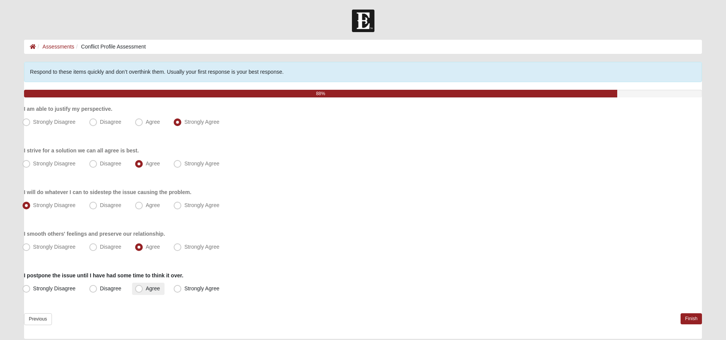
radio input "true"
click at [694, 318] on link "Finish" at bounding box center [692, 318] width 22 height 11
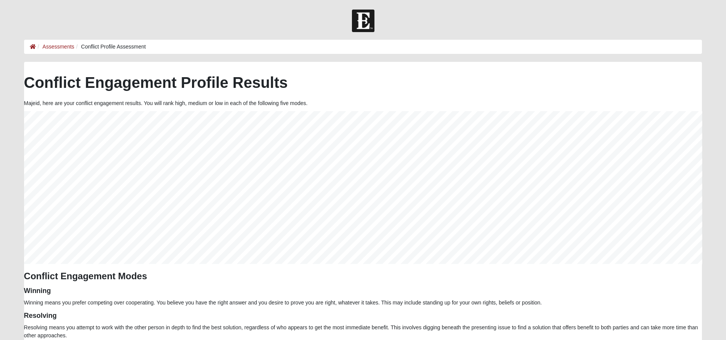
click at [59, 43] on li "Assessments" at bounding box center [55, 47] width 39 height 8
click at [60, 45] on link "Assessments" at bounding box center [58, 47] width 32 height 6
